Goal: Task Accomplishment & Management: Manage account settings

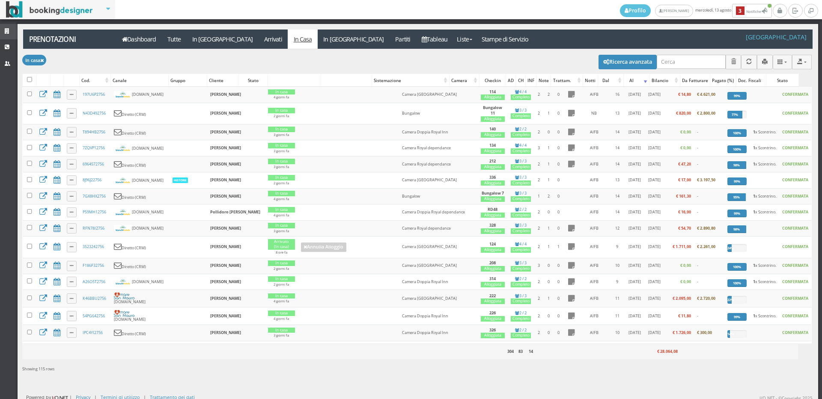
click at [6, 32] on icon at bounding box center [8, 32] width 7 height 6
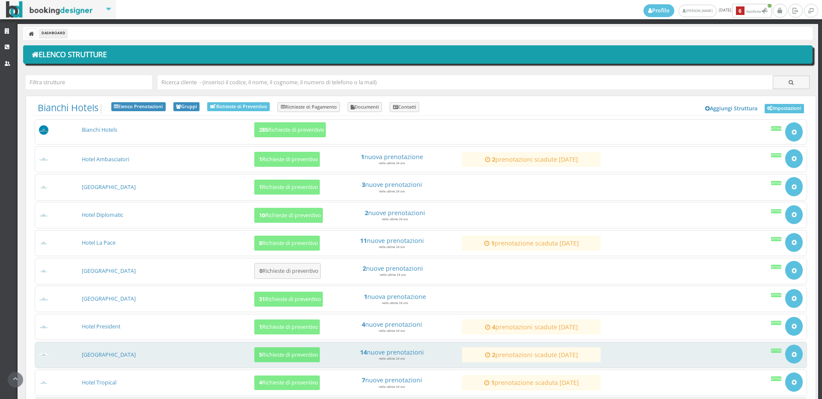
scroll to position [82, 0]
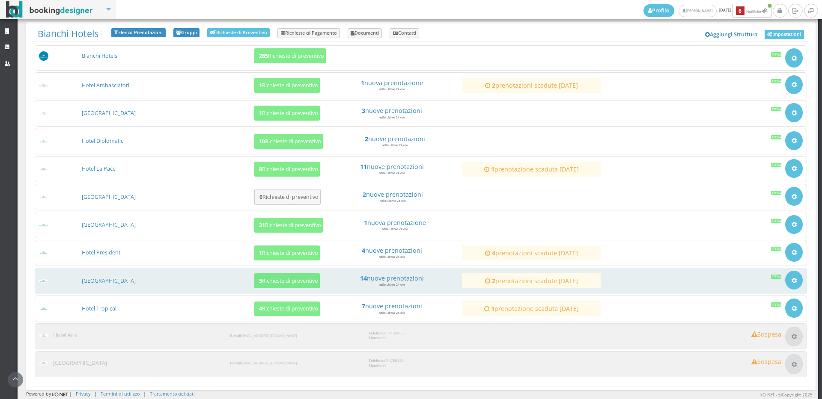
click at [280, 292] on div "Hotel Royal Inn 5 Richieste di preventivo 14 nuove prenotazioni nelle ultime 24…" at bounding box center [421, 281] width 772 height 27
click at [283, 285] on button "5 Richieste di preventivo" at bounding box center [287, 281] width 66 height 15
